Goal: Complete application form

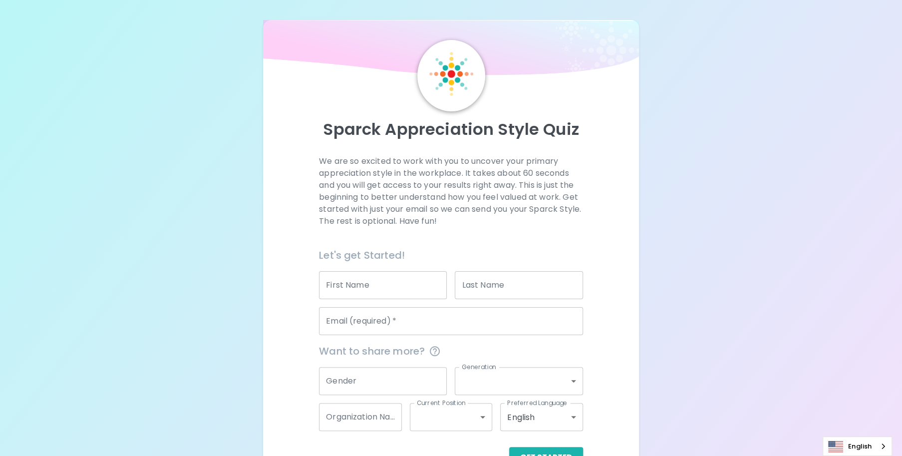
scroll to position [31, 0]
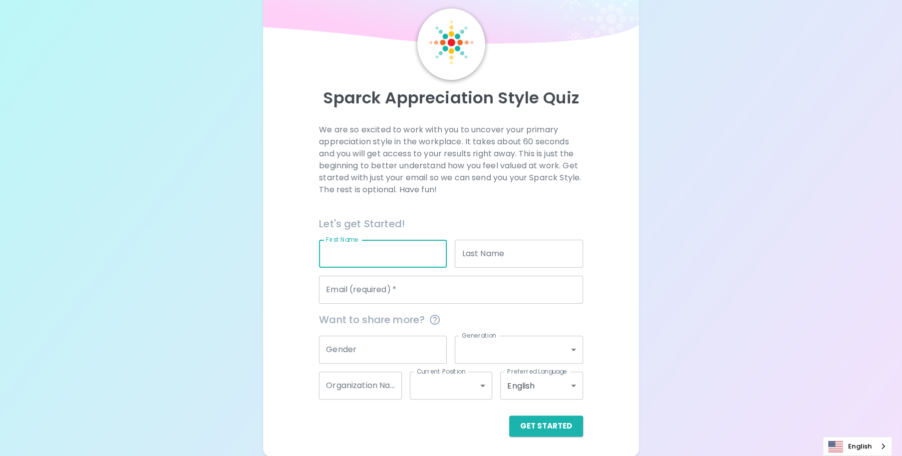
click at [377, 256] on input "First Name" at bounding box center [383, 254] width 128 height 28
type input "Fenila"
click at [492, 250] on input "Last Name" at bounding box center [519, 254] width 128 height 28
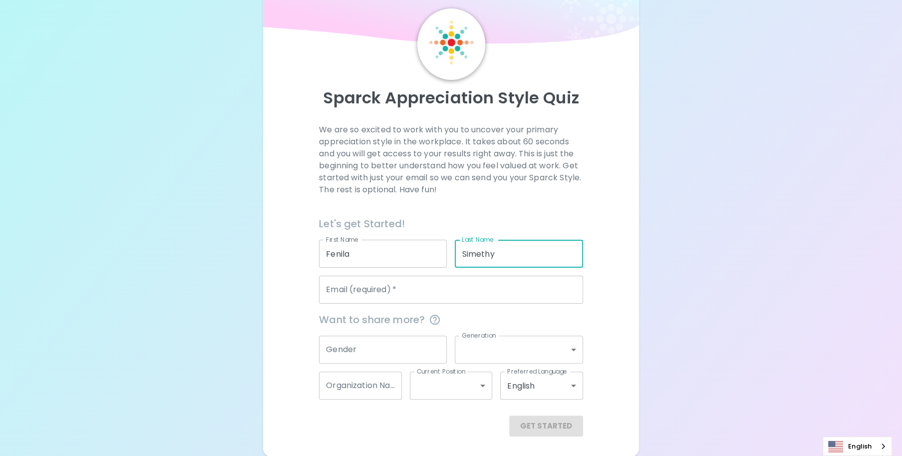
type input "Simethy"
click at [411, 288] on input "Email (required)   *" at bounding box center [451, 289] width 264 height 28
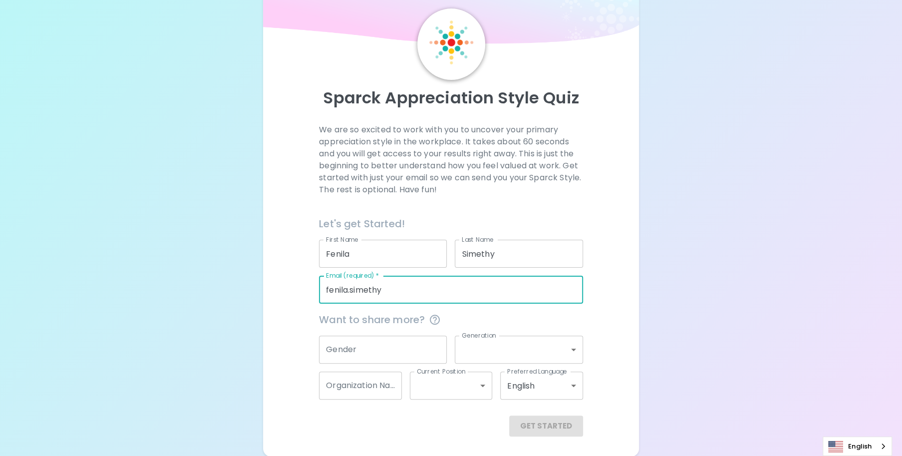
type input "[EMAIL_ADDRESS][DOMAIN_NAME]"
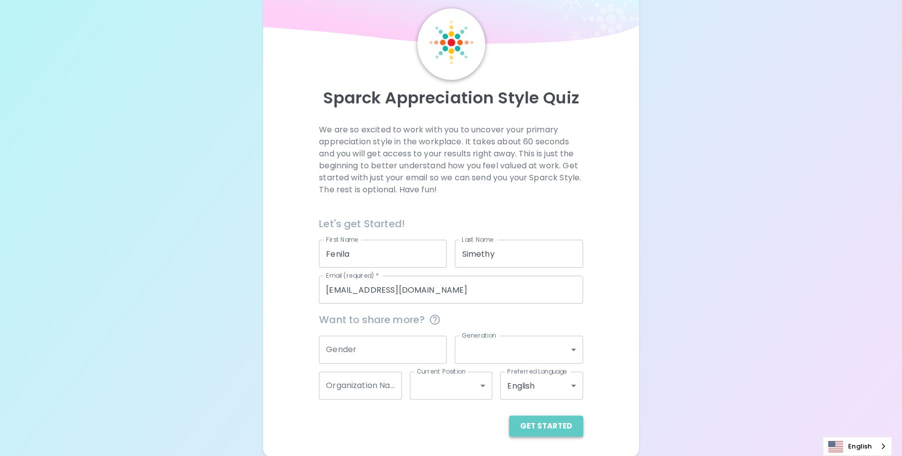
click at [554, 425] on button "Get Started" at bounding box center [546, 425] width 74 height 21
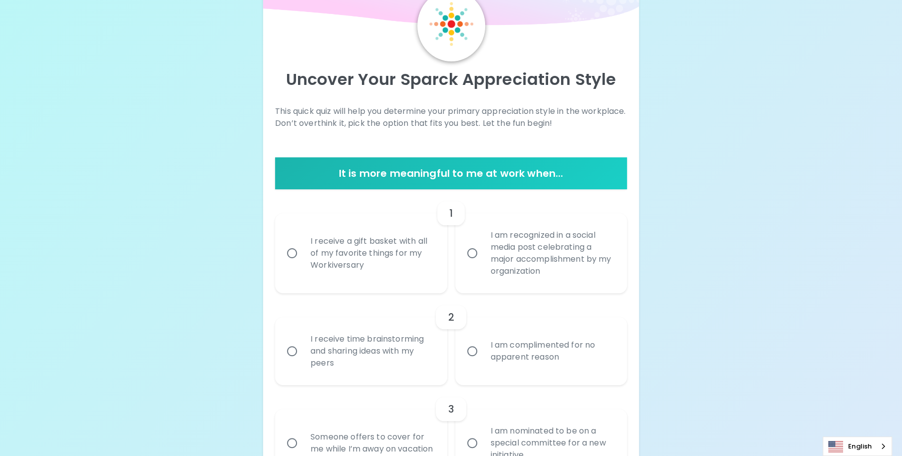
scroll to position [100, 0]
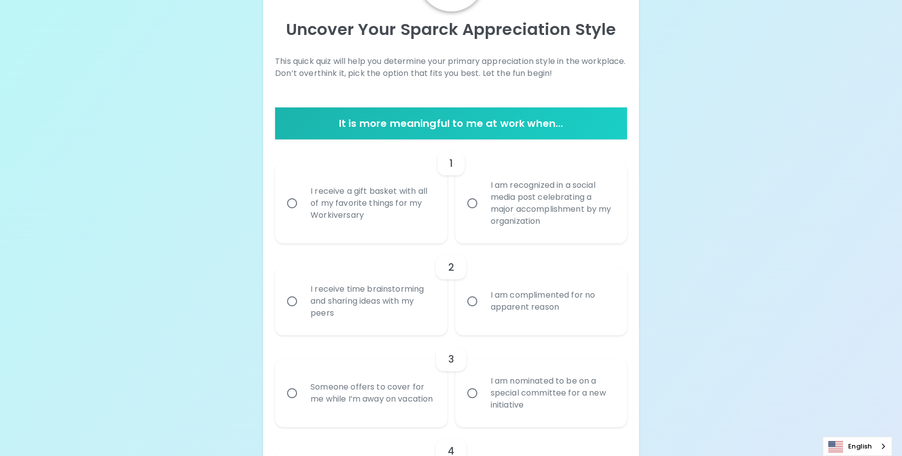
click at [323, 224] on div "I receive a gift basket with all of my favorite things for my Workiversary" at bounding box center [371, 203] width 139 height 60
click at [302, 214] on input "I receive a gift basket with all of my favorite things for my Workiversary" at bounding box center [291, 203] width 21 height 21
radio input "true"
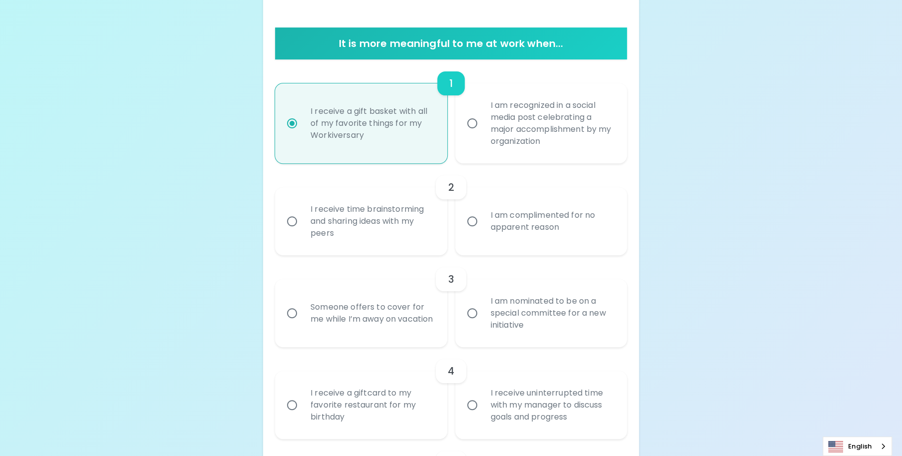
click at [495, 110] on div "I am recognized in a social media post celebrating a major accomplishment by my…" at bounding box center [552, 123] width 139 height 72
click at [483, 113] on input "I am recognized in a social media post celebrating a major accomplishment by my…" at bounding box center [472, 123] width 21 height 21
radio input "true"
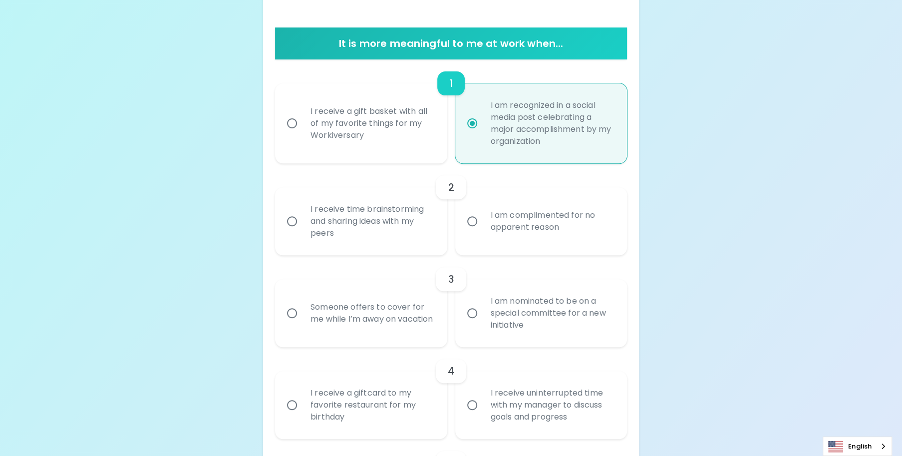
click at [372, 115] on div "I receive a gift basket with all of my favorite things for my Workiversary" at bounding box center [371, 123] width 139 height 60
click at [302, 115] on input "I receive a gift basket with all of my favorite things for my Workiversary" at bounding box center [291, 123] width 21 height 21
radio input "true"
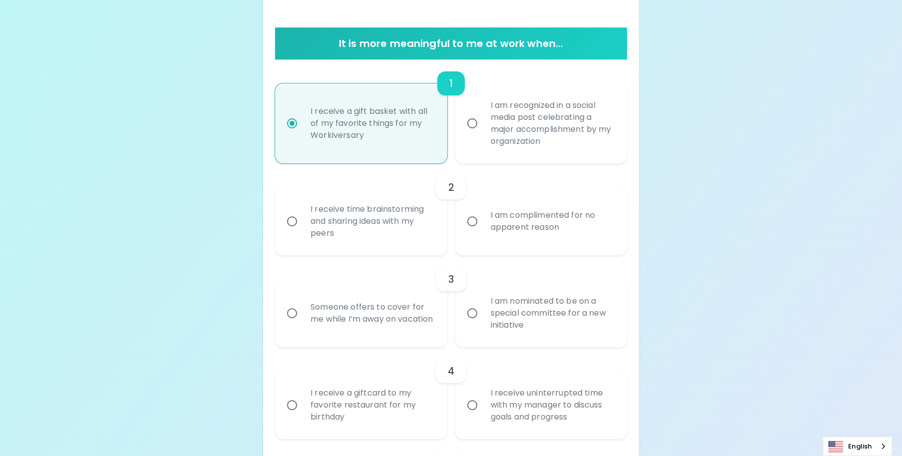
click at [378, 215] on div "I receive time brainstorming and sharing ideas with my peers" at bounding box center [371, 221] width 139 height 60
click at [302, 215] on input "I receive time brainstorming and sharing ideas with my peers" at bounding box center [291, 221] width 21 height 21
radio input "false"
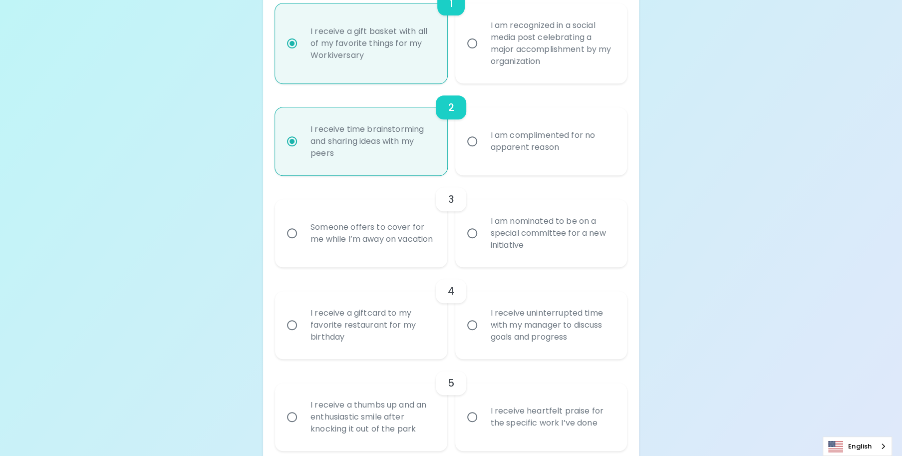
scroll to position [10, 0]
